Goal: Information Seeking & Learning: Learn about a topic

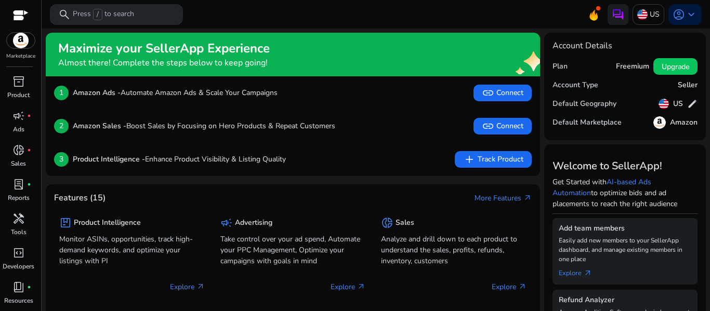
click at [119, 15] on p "Press / to search" at bounding box center [103, 14] width 61 height 11
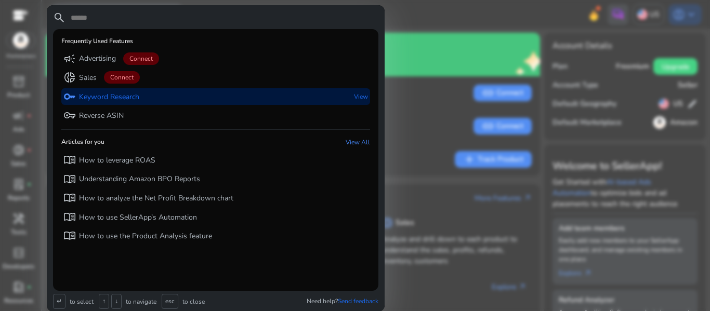
click at [126, 95] on p "Keyword Research" at bounding box center [109, 97] width 60 height 10
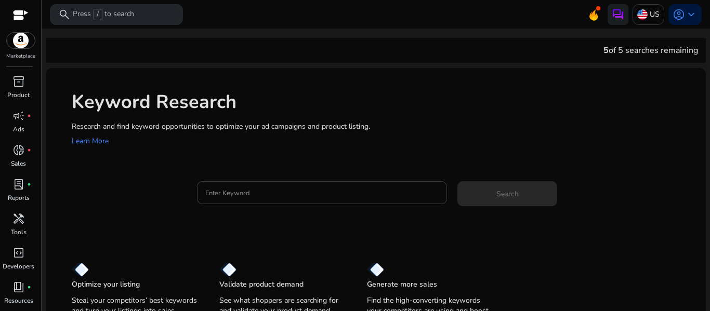
click at [252, 194] on input "Enter Keyword" at bounding box center [322, 192] width 234 height 11
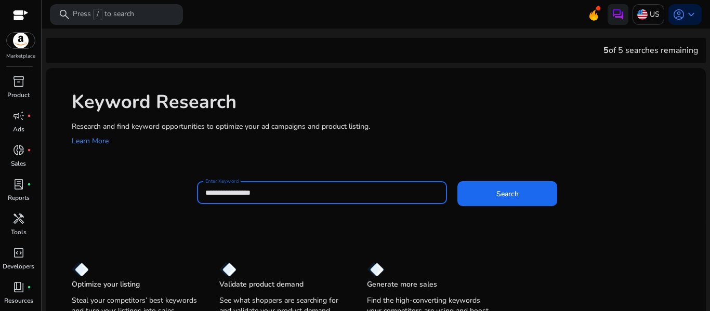
type input "**********"
click at [457, 181] on button "Search" at bounding box center [507, 193] width 100 height 25
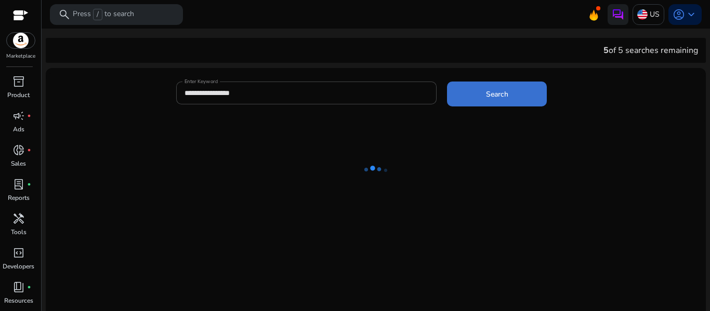
click at [501, 101] on span at bounding box center [497, 94] width 100 height 25
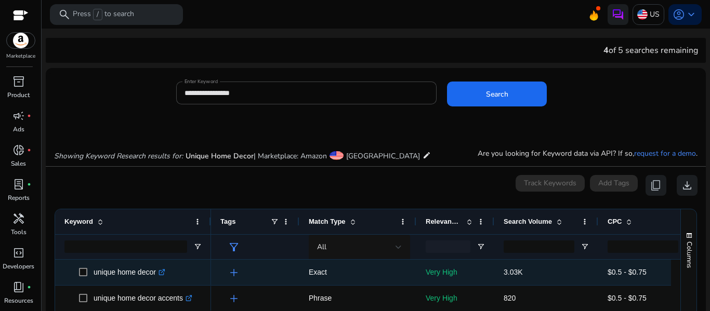
click at [164, 272] on icon ".st0{fill:#2c8af8}" at bounding box center [161, 272] width 7 height 7
